Goal: Task Accomplishment & Management: Understand process/instructions

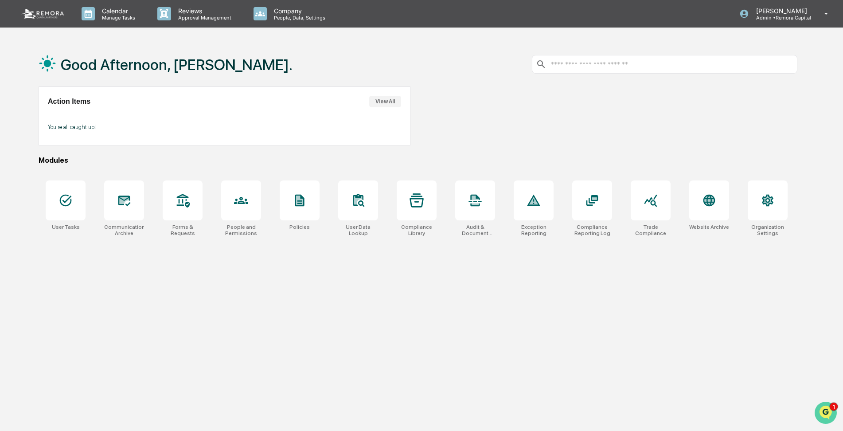
click at [824, 408] on img "Open customer support" at bounding box center [826, 413] width 22 height 18
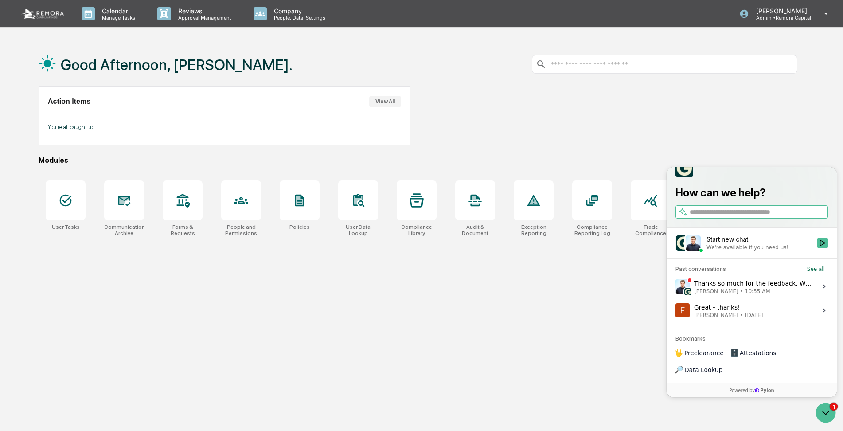
click at [747, 295] on div "Thanks so much for the feedback. We’re actively working on making the MyComplia…" at bounding box center [753, 286] width 118 height 17
click at [676, 287] on button "View issue" at bounding box center [675, 286] width 0 height 0
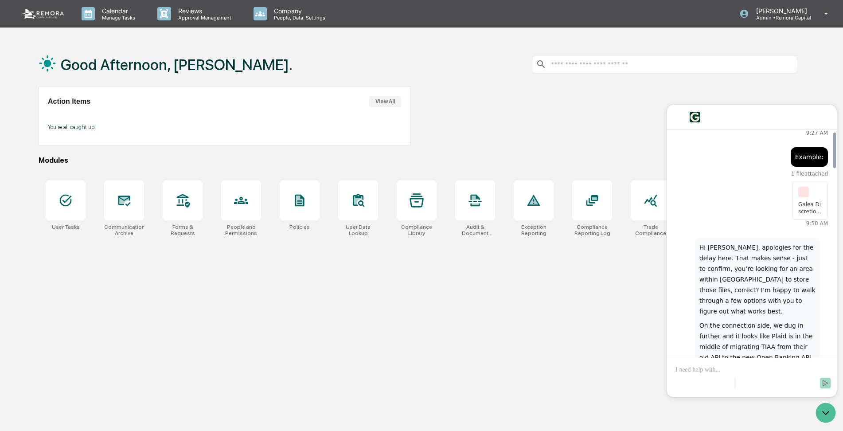
scroll to position [1718, 0]
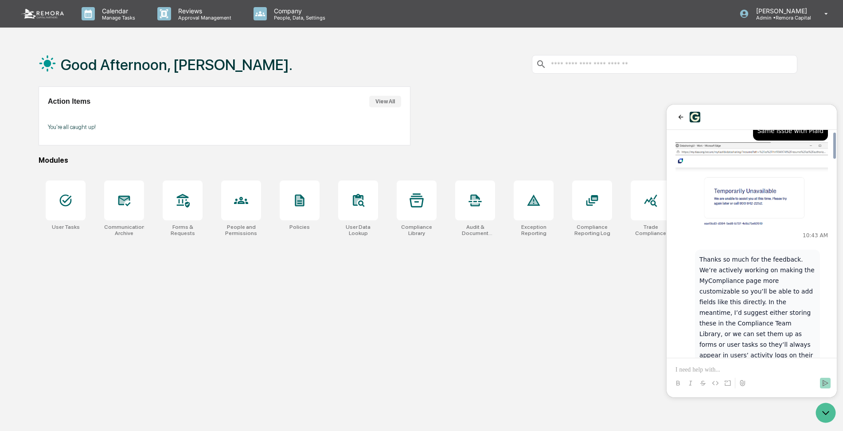
click at [581, 317] on div "Good Afternoon, [PERSON_NAME]. Action Items View All You're all caught up! Modu…" at bounding box center [418, 257] width 786 height 431
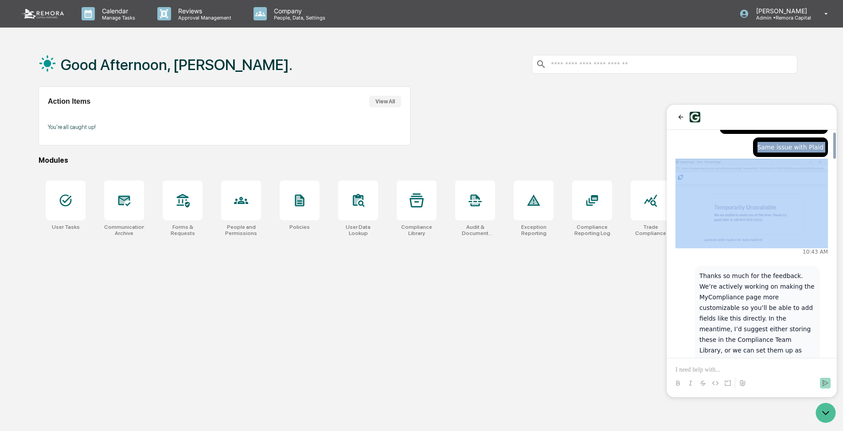
scroll to position [1694, 0]
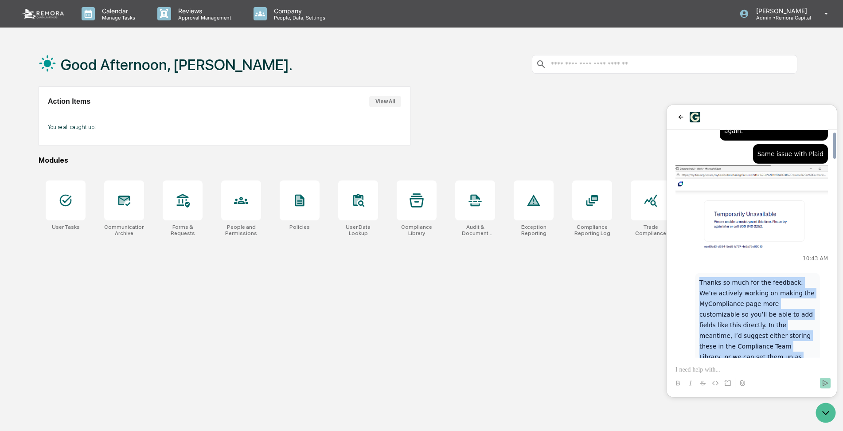
drag, startPoint x: 744, startPoint y: 252, endPoint x: 695, endPoint y: 165, distance: 100.7
click at [695, 273] on div "Thanks so much for the feedback. We’re actively working on making the MyComplia…" at bounding box center [752, 397] width 153 height 248
drag, startPoint x: 695, startPoint y: 165, endPoint x: 723, endPoint y: 202, distance: 46.9
click at [723, 277] on p "Thanks so much for the feedback. We’re actively working on making the MyComplia…" at bounding box center [758, 346] width 116 height 138
drag, startPoint x: 703, startPoint y: 171, endPoint x: 757, endPoint y: 275, distance: 117.6
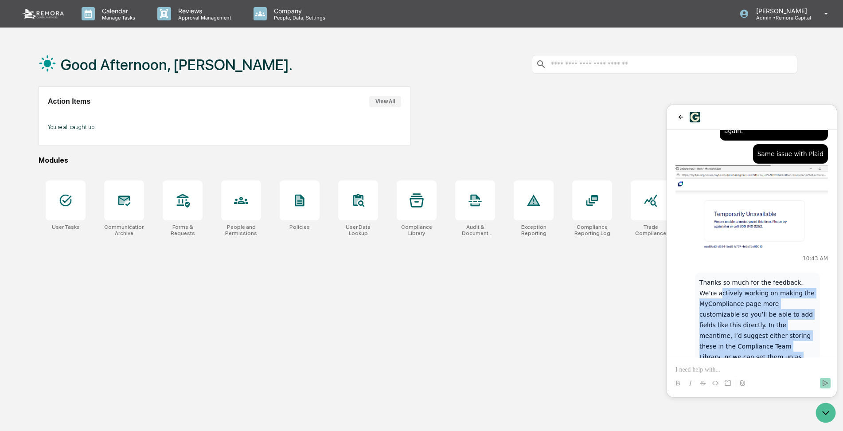
click at [757, 277] on p "Thanks so much for the feedback. We’re actively working on making the MyComplia…" at bounding box center [758, 346] width 116 height 138
drag, startPoint x: 744, startPoint y: 275, endPoint x: 697, endPoint y: 170, distance: 115.1
click at [697, 273] on div "Thanks so much for the feedback. We’re actively working on making the MyComplia…" at bounding box center [757, 391] width 125 height 236
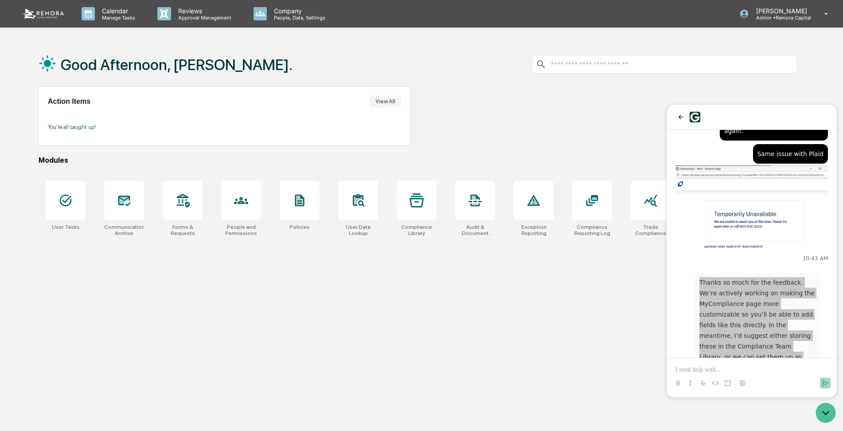
click at [554, 290] on div "Good Afternoon, [PERSON_NAME]. Action Items View All You're all caught up! Modu…" at bounding box center [418, 257] width 786 height 431
click at [74, 206] on div at bounding box center [66, 200] width 40 height 40
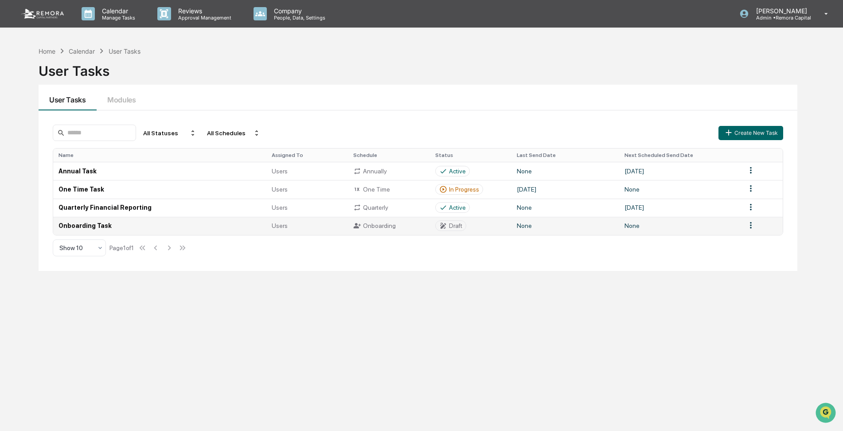
click at [78, 226] on td "Onboarding Task" at bounding box center [159, 226] width 213 height 18
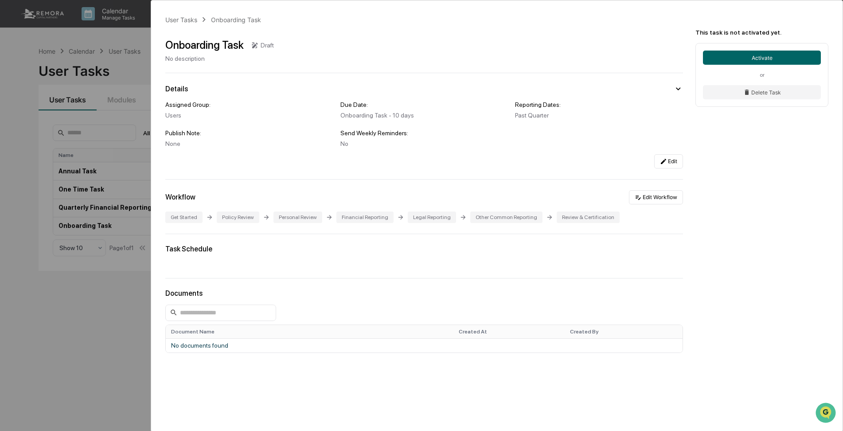
click at [106, 341] on div "User Tasks Onboarding Task Onboarding Task Draft No description Details Assigne…" at bounding box center [421, 215] width 843 height 431
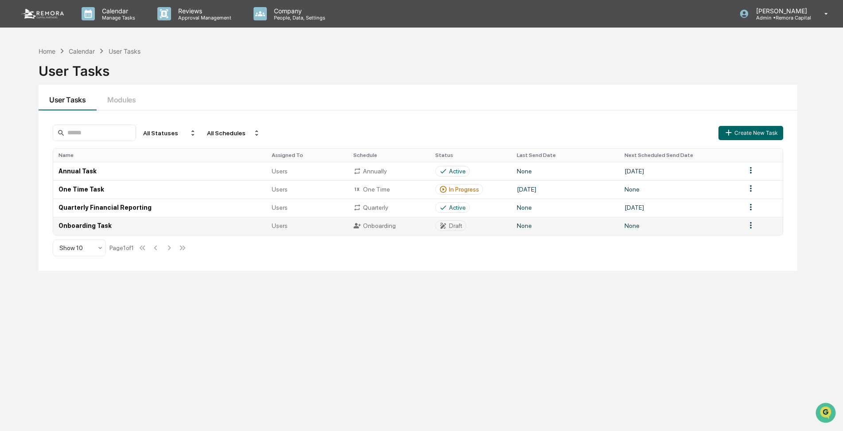
click at [90, 225] on td "Onboarding Task" at bounding box center [159, 226] width 213 height 18
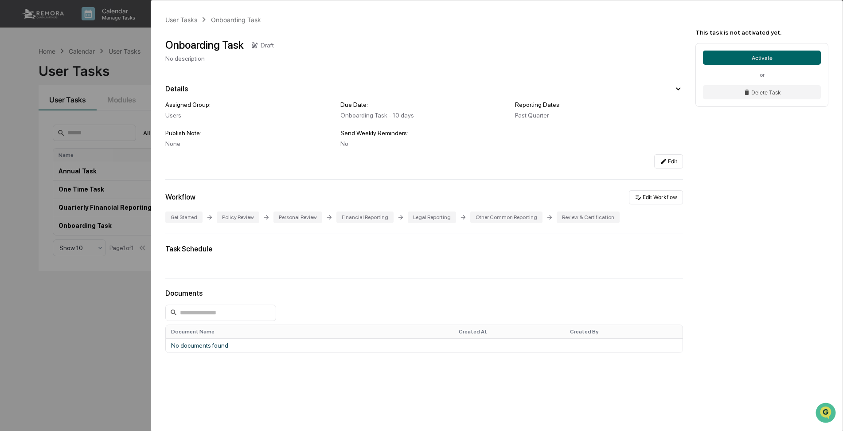
click at [355, 218] on div "Financial Reporting" at bounding box center [365, 218] width 57 height 12
click at [399, 217] on icon at bounding box center [401, 217] width 4 height 4
click at [368, 216] on div "Financial Reporting" at bounding box center [365, 218] width 57 height 12
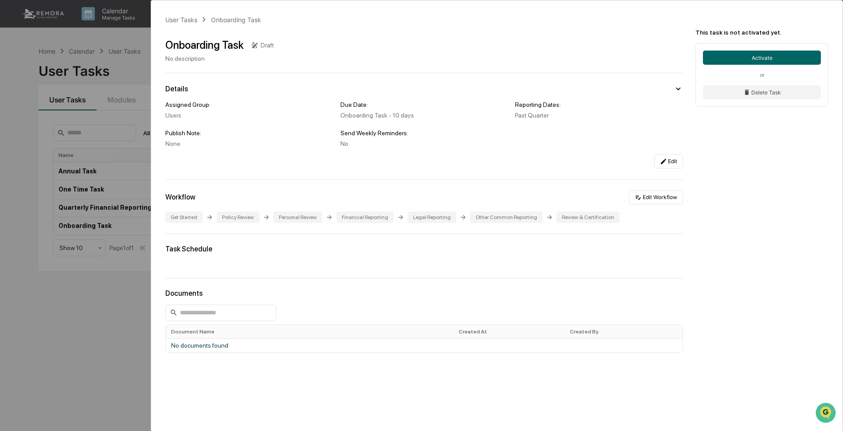
click at [623, 248] on div "Task Schedule" at bounding box center [424, 249] width 518 height 8
click at [820, 406] on img "Open customer support" at bounding box center [826, 413] width 22 height 18
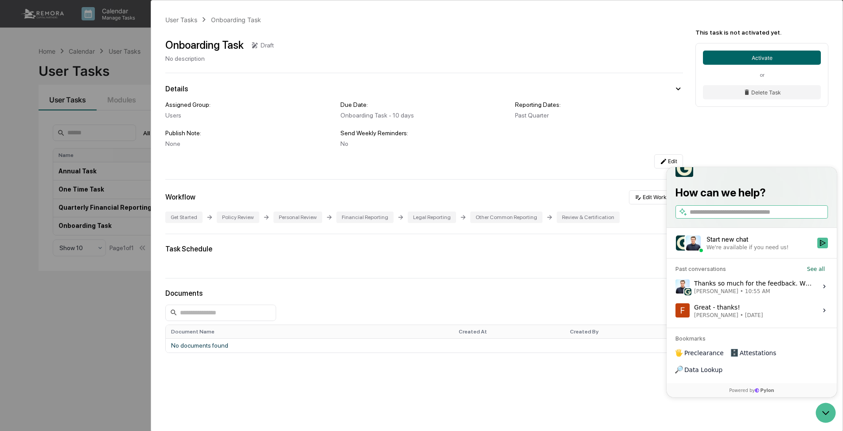
click at [740, 295] on div "Thanks so much for the feedback. We’re actively working on making the MyComplia…" at bounding box center [753, 286] width 118 height 17
click at [676, 287] on button "View issue" at bounding box center [675, 286] width 0 height 0
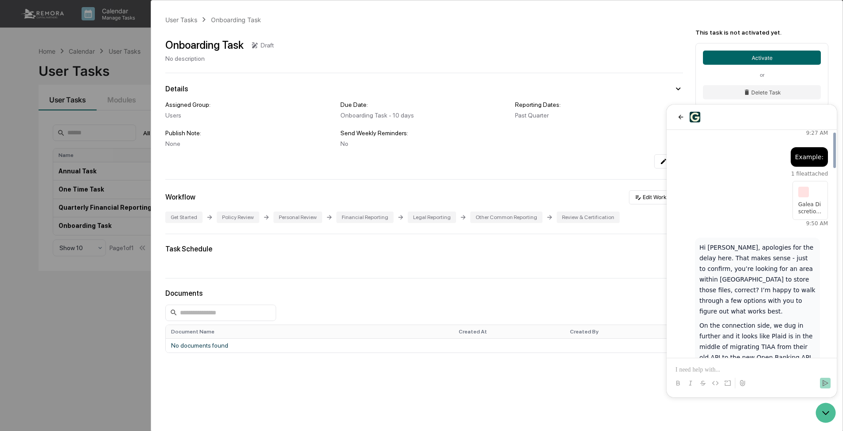
scroll to position [1718, 0]
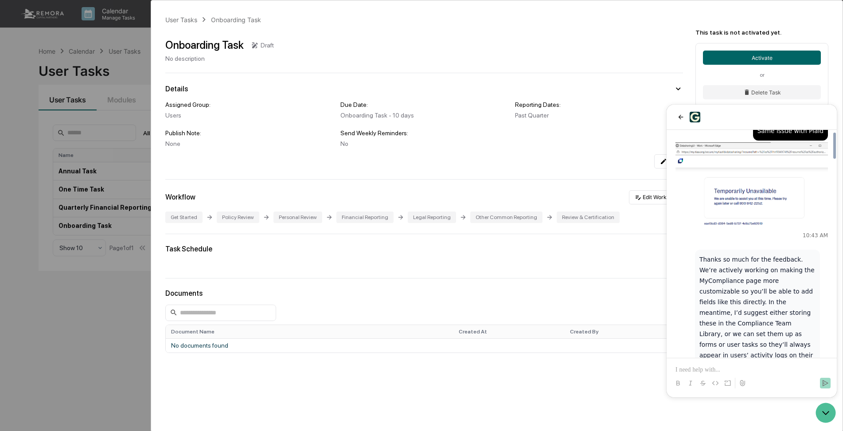
click at [689, 369] on p at bounding box center [752, 369] width 153 height 9
drag, startPoint x: 702, startPoint y: 263, endPoint x: 769, endPoint y: 323, distance: 89.8
click at [769, 396] on p "Also, apologies for all the back and forth with the TIAA connection, and that t…" at bounding box center [758, 438] width 116 height 85
click at [765, 396] on p "Also, apologies for all the back and forth with the TIAA connection, and that t…" at bounding box center [758, 438] width 116 height 85
click at [683, 373] on p at bounding box center [752, 369] width 153 height 9
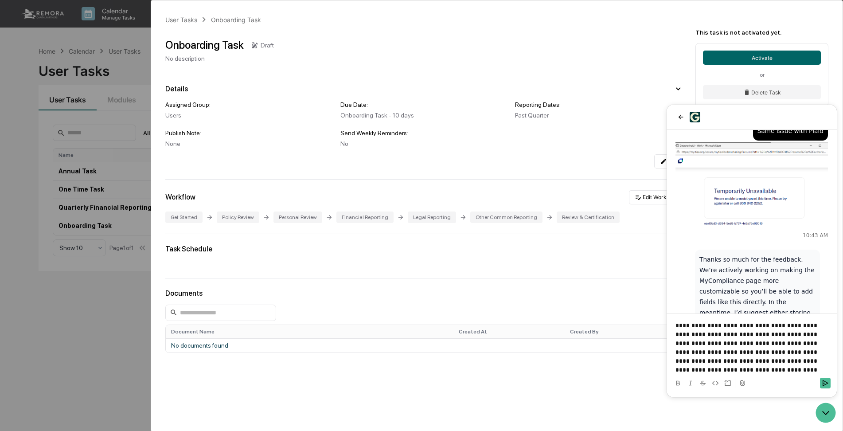
click at [783, 369] on p "**********" at bounding box center [752, 347] width 153 height 53
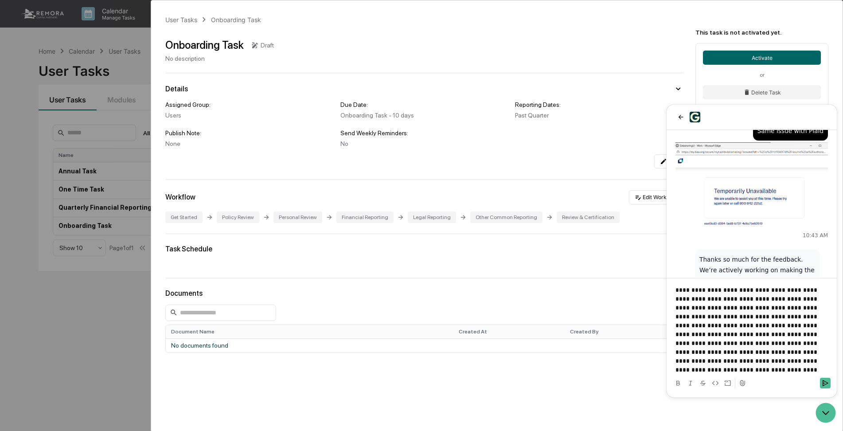
scroll to position [2, 0]
click at [825, 384] on icon "Send" at bounding box center [825, 383] width 7 height 7
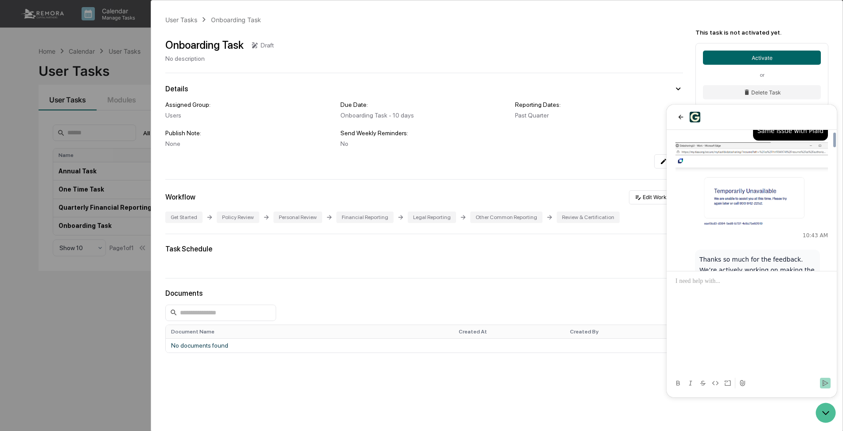
scroll to position [1927, 0]
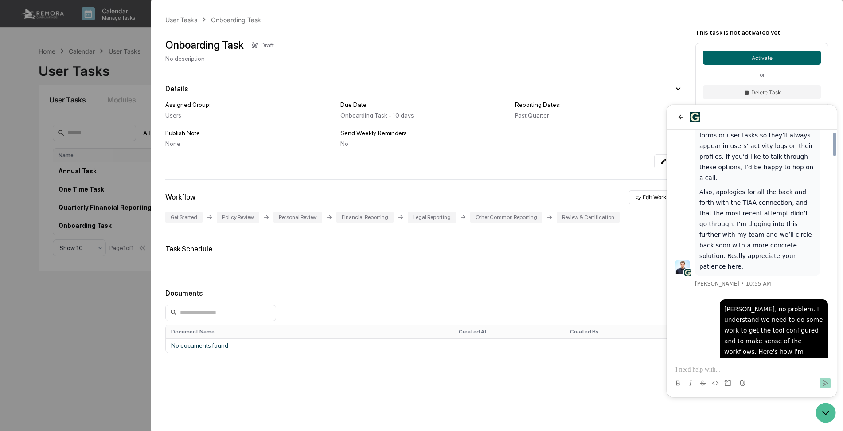
click at [485, 257] on div "Task Schedule" at bounding box center [424, 256] width 518 height 23
click at [690, 299] on div "Jack, no problem. I understand we need to do some work to get the tool configur…" at bounding box center [752, 414] width 153 height 231
click at [711, 299] on div "Jack, no problem. I understand we need to do some work to get the tool configur…" at bounding box center [752, 414] width 153 height 231
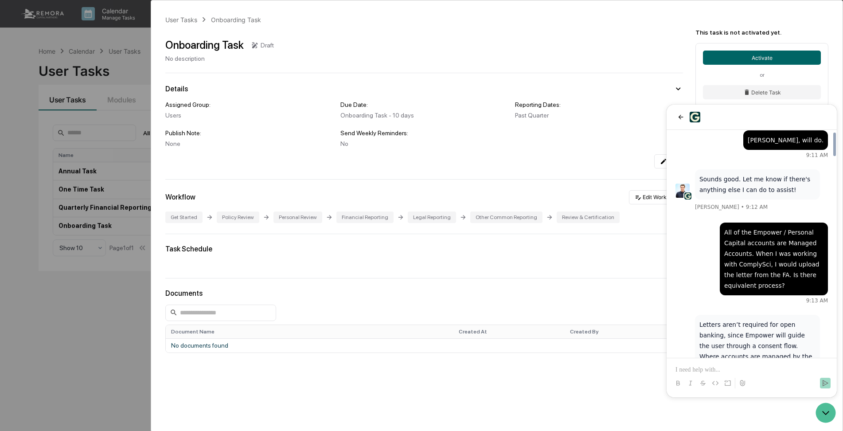
scroll to position [763, 0]
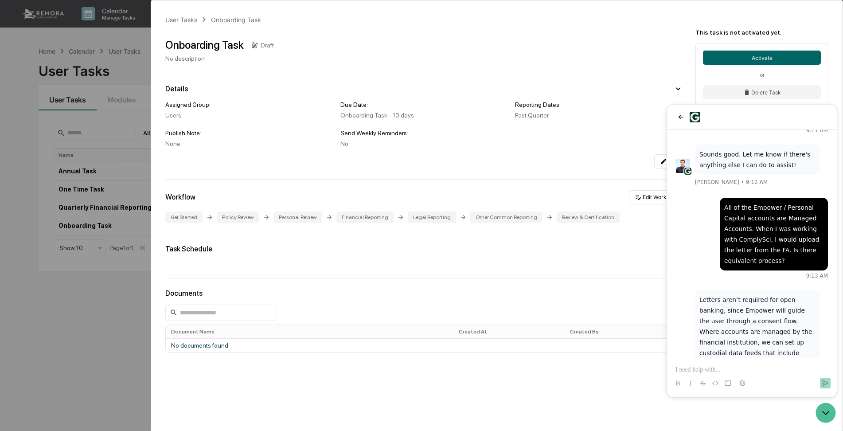
click at [358, 370] on div "User Tasks Onboarding Task Onboarding Task Draft No description Details Assigne…" at bounding box center [497, 222] width 692 height 445
click at [684, 115] on icon "back" at bounding box center [681, 117] width 7 height 7
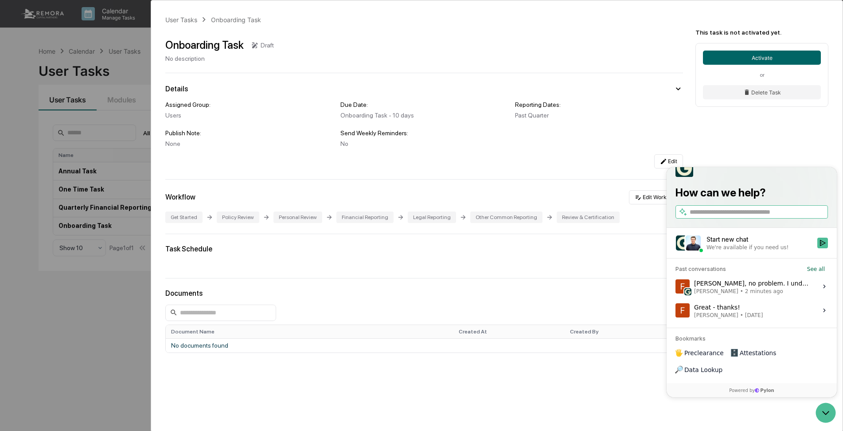
click at [497, 170] on div "User Tasks Onboarding Task Onboarding Task Draft No description Details Assigne…" at bounding box center [497, 222] width 692 height 445
click at [566, 301] on div "Documents Document Name Created At Created By No documents found" at bounding box center [424, 322] width 518 height 67
click at [317, 377] on div "User Tasks Onboarding Task Onboarding Task Draft No description Details Assigne…" at bounding box center [497, 222] width 692 height 445
